Goal: Task Accomplishment & Management: Manage account settings

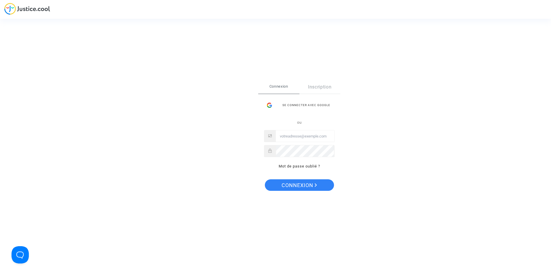
type input "levavasseur.prudence@llpavocat.com"
click at [324, 181] on button "Connexion" at bounding box center [299, 185] width 69 height 12
